Goal: Transaction & Acquisition: Download file/media

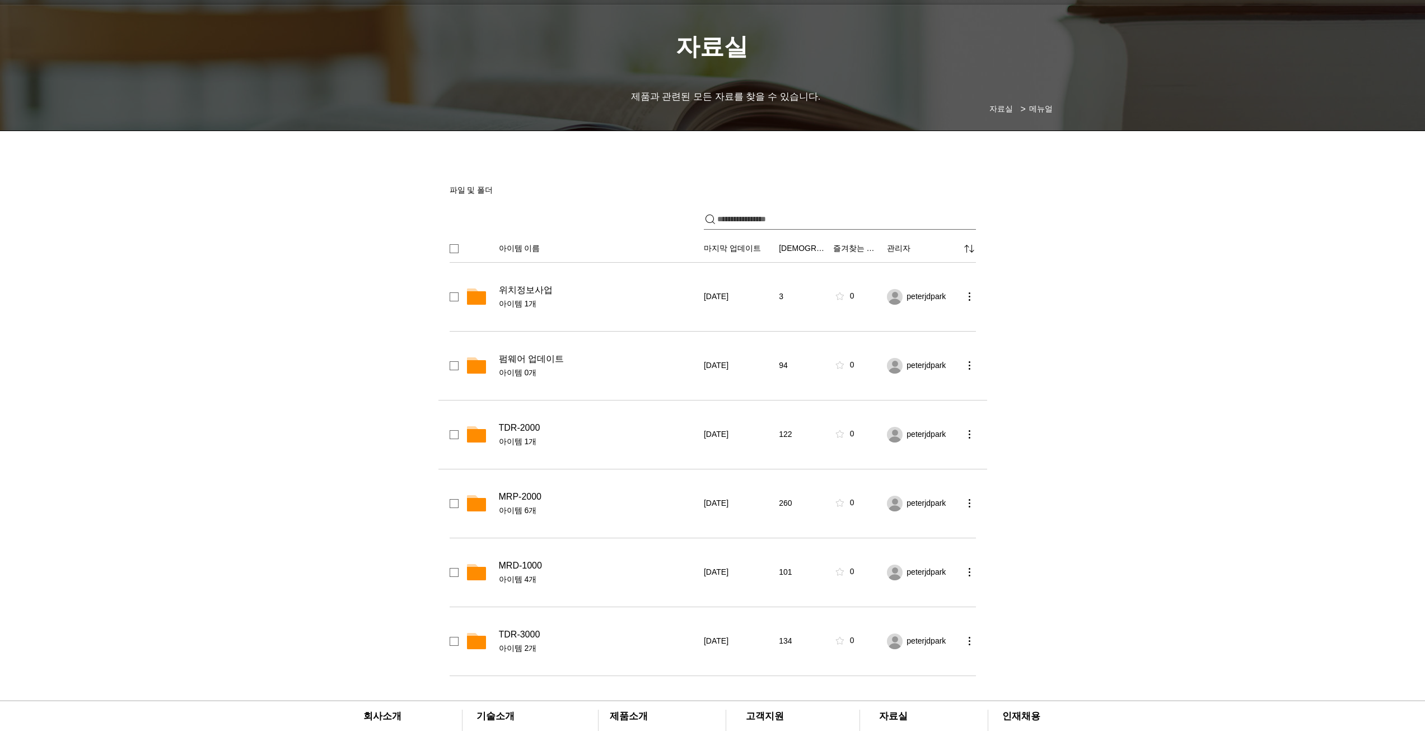
scroll to position [56, 0]
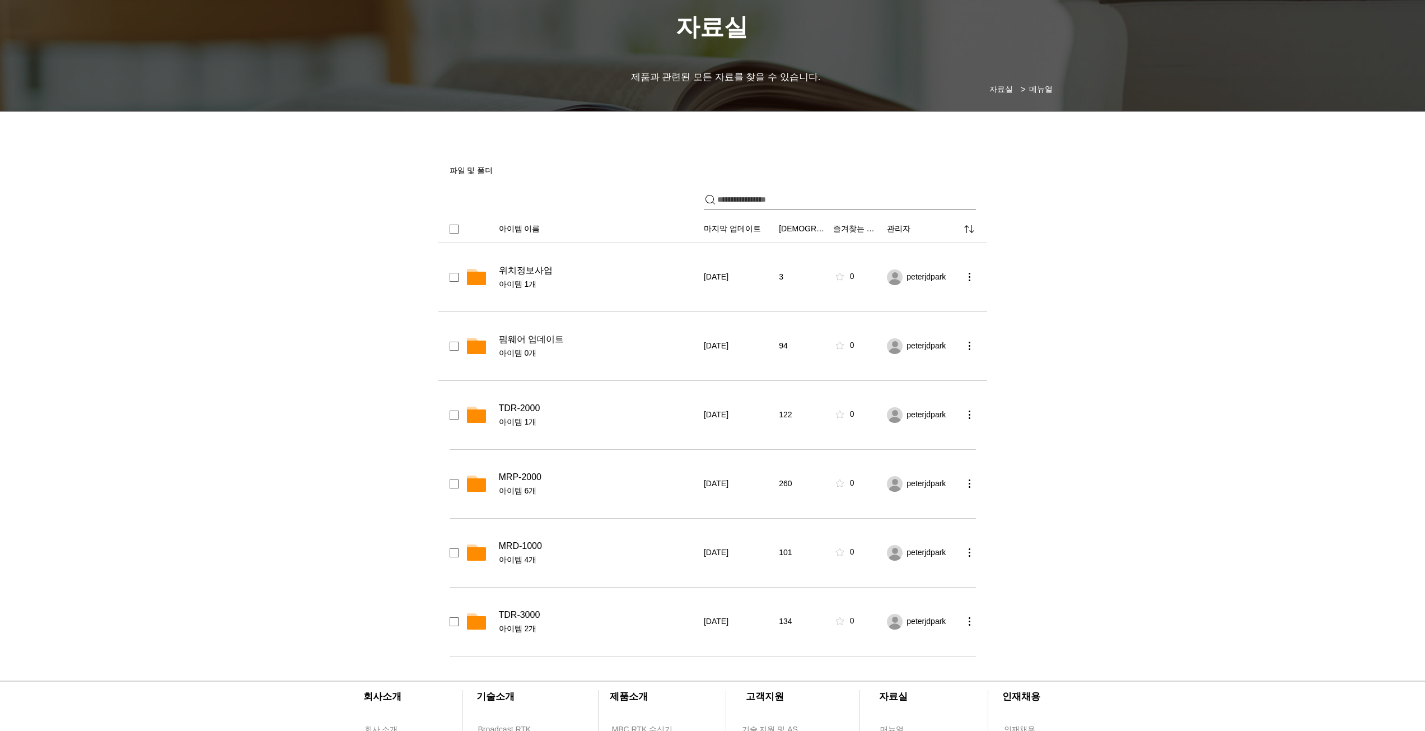
click at [534, 341] on span "펌웨어 업데이트" at bounding box center [531, 339] width 65 height 11
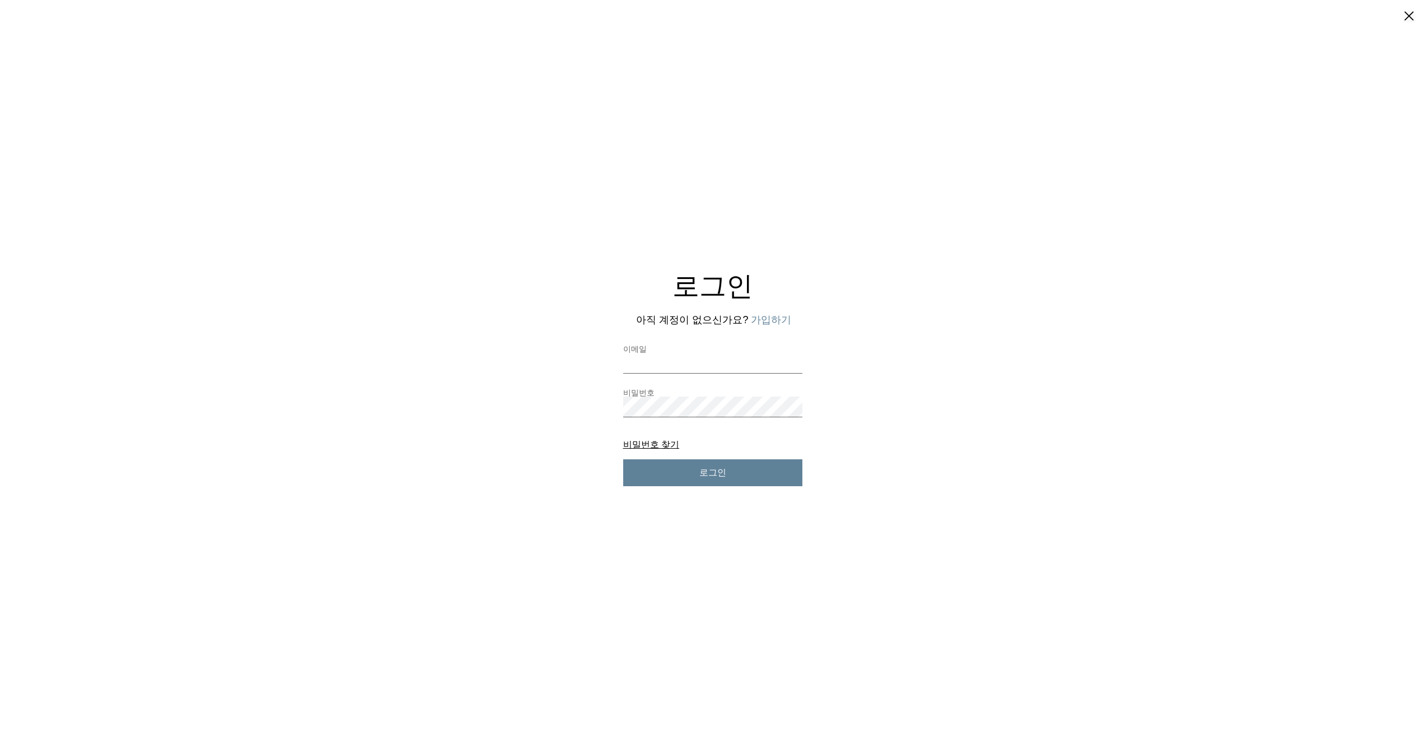
scroll to position [0, 0]
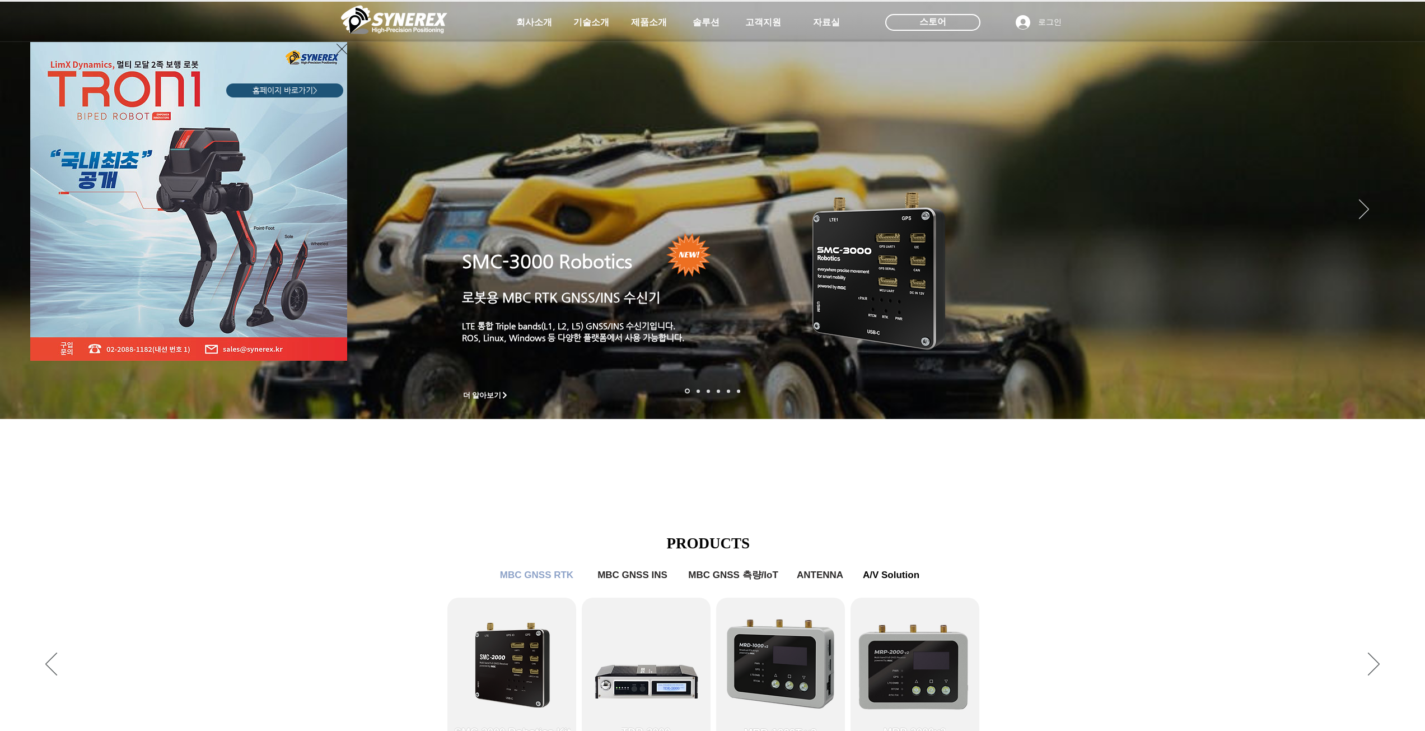
click at [763, 24] on div "LimX Dinamics" at bounding box center [712, 365] width 1425 height 731
click at [839, 24] on div "LimX Dinamics" at bounding box center [712, 365] width 1425 height 731
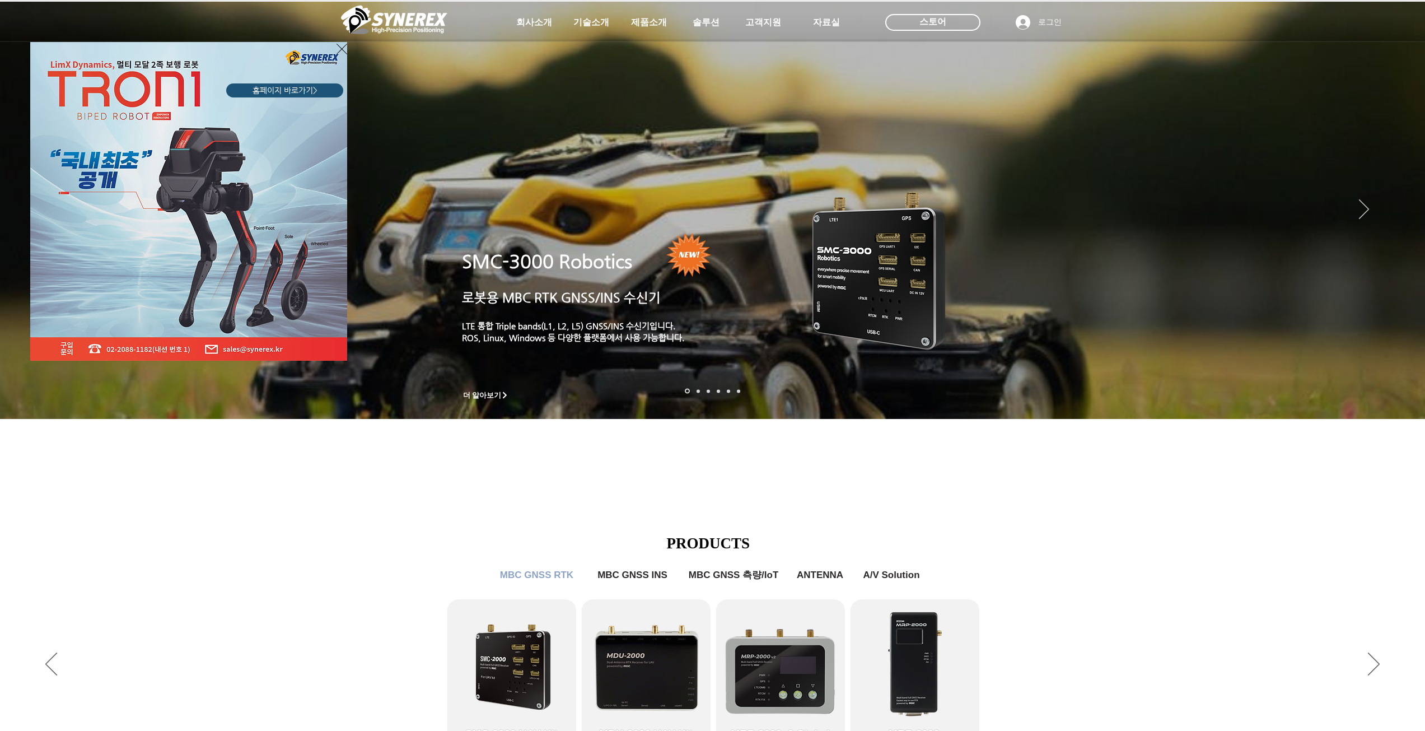
click at [1399, 405] on div "LimX Dinamics" at bounding box center [712, 365] width 1425 height 731
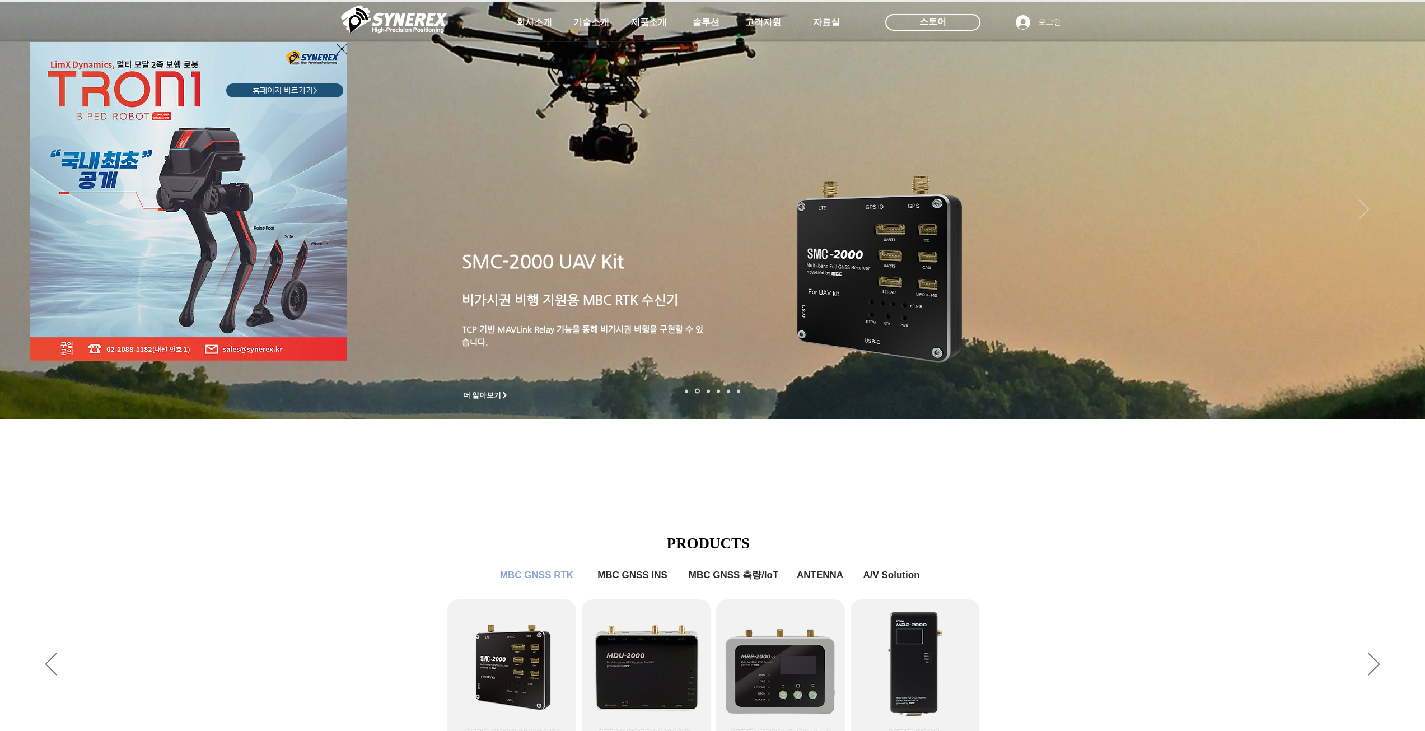
click at [338, 52] on icon "사이트로 돌아가기" at bounding box center [341, 49] width 11 height 14
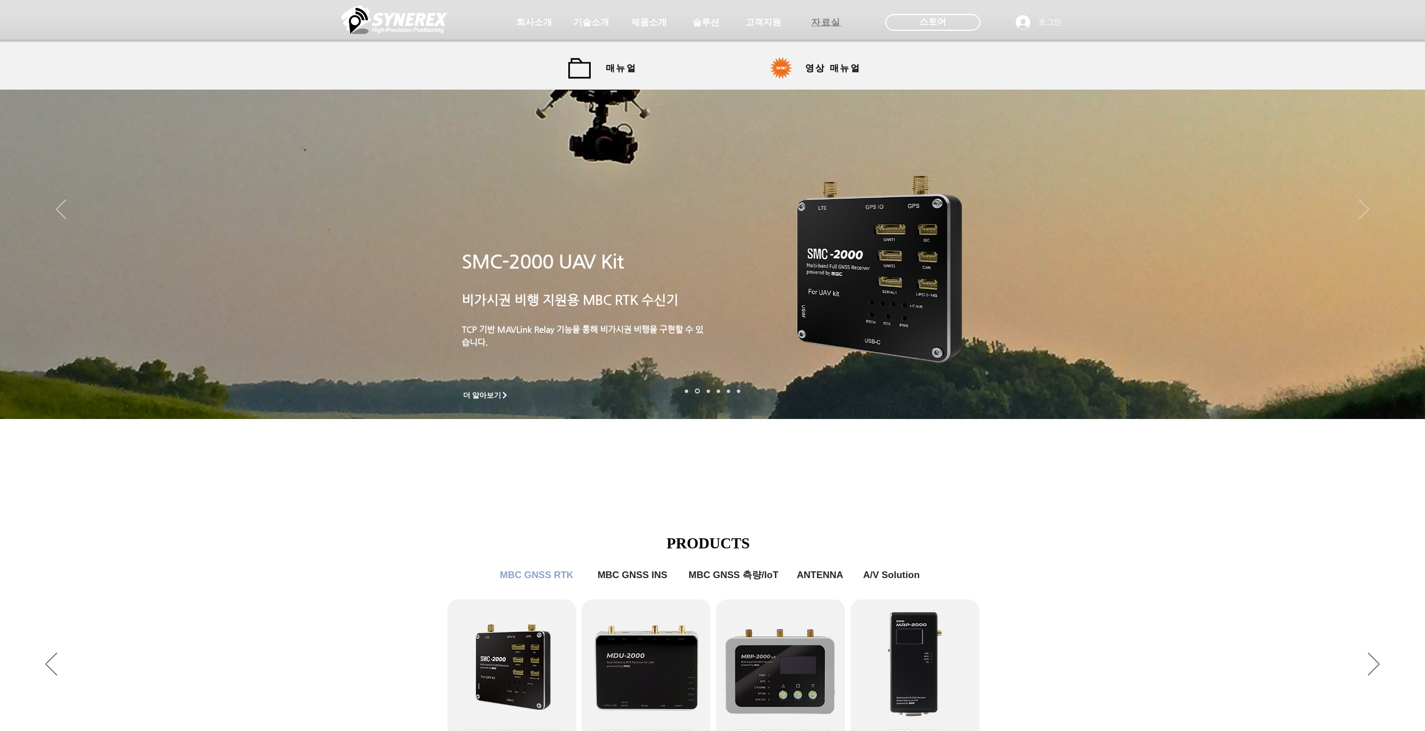
click at [827, 20] on span "자료실" at bounding box center [826, 23] width 30 height 12
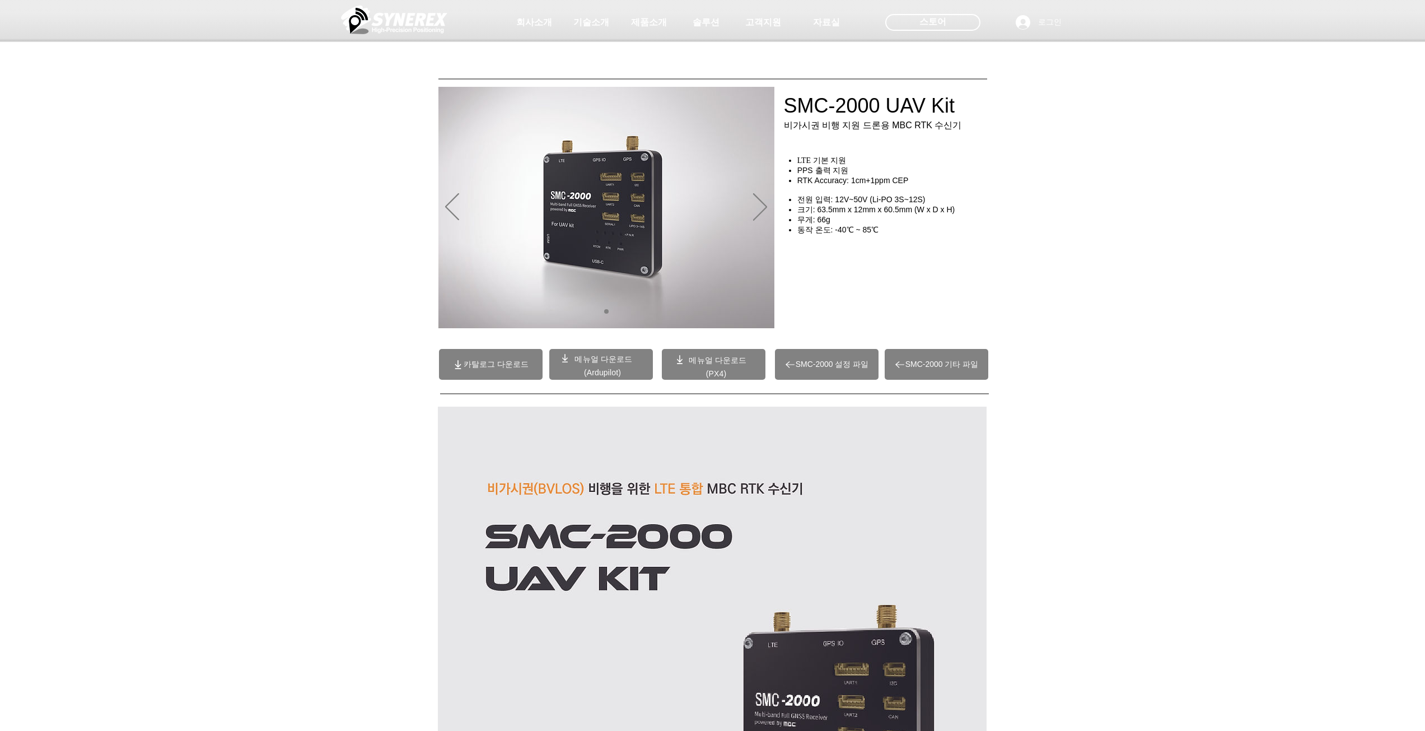
click at [855, 364] on span "SMC-2000 설정 파일" at bounding box center [832, 364] width 73 height 10
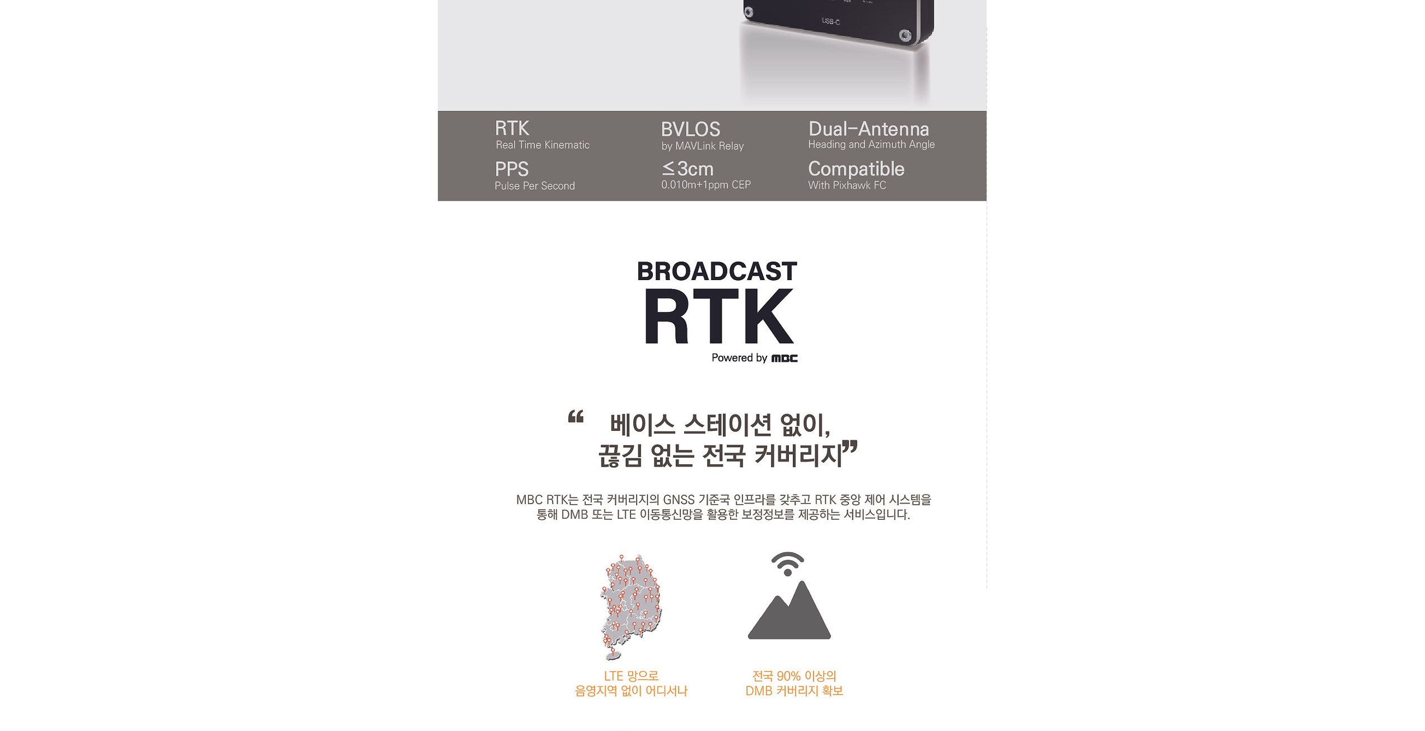
scroll to position [1176, 0]
